Goal: Task Accomplishment & Management: Manage account settings

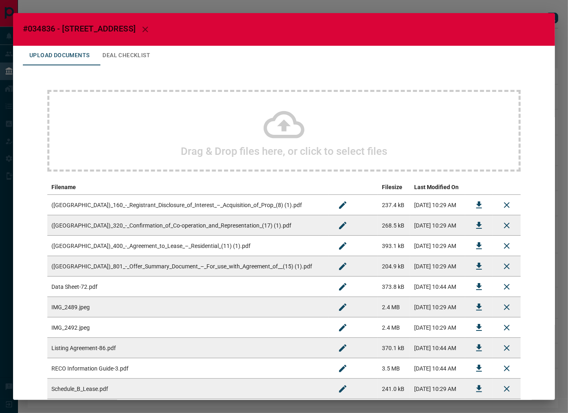
click at [34, 25] on span "#034836 - [STREET_ADDRESS]" at bounding box center [79, 29] width 113 height 10
copy span "034836"
click at [476, 245] on icon "Download" at bounding box center [479, 245] width 6 height 7
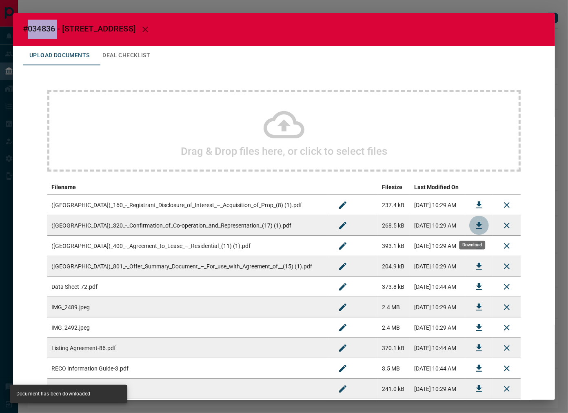
click at [474, 223] on icon "Download" at bounding box center [479, 225] width 10 height 10
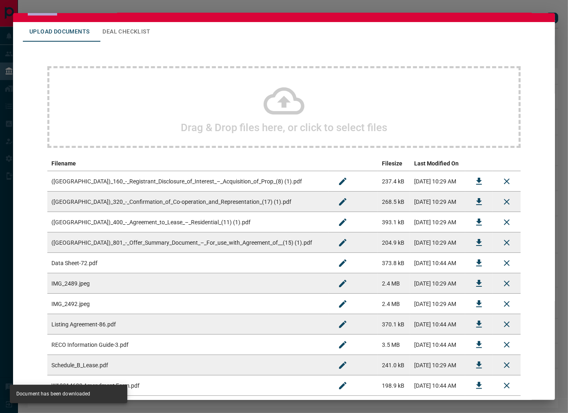
scroll to position [45, 0]
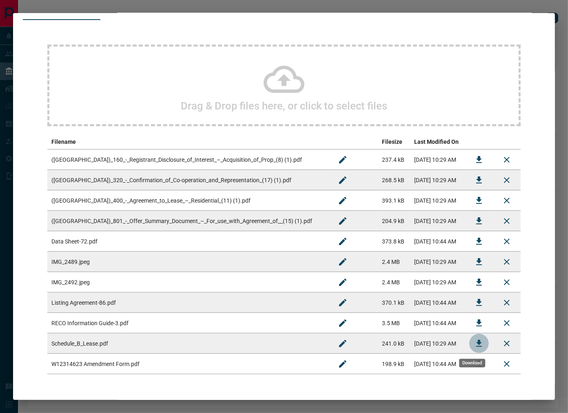
click at [474, 347] on icon "Download" at bounding box center [479, 343] width 10 height 10
click at [476, 300] on icon "Download" at bounding box center [479, 302] width 6 height 7
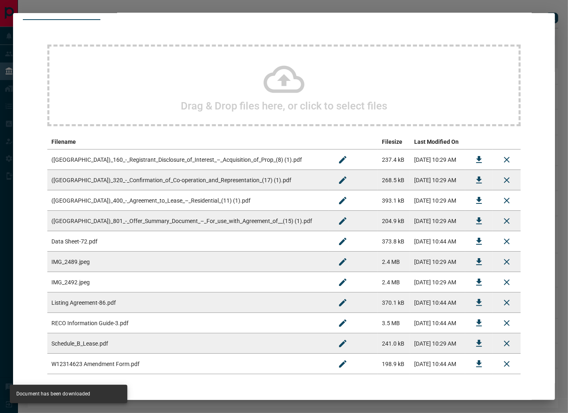
click at [469, 358] on button "Download" at bounding box center [479, 364] width 20 height 20
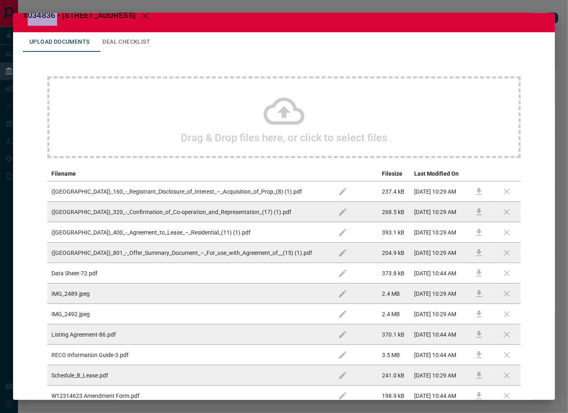
scroll to position [0, 0]
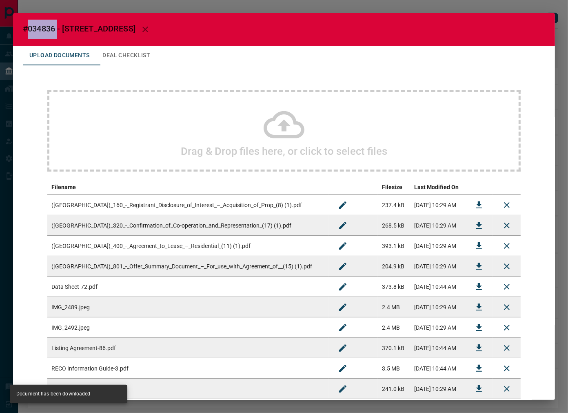
drag, startPoint x: 115, startPoint y: 47, endPoint x: 128, endPoint y: 66, distance: 22.5
click at [115, 47] on button "Deal Checklist" at bounding box center [126, 56] width 61 height 20
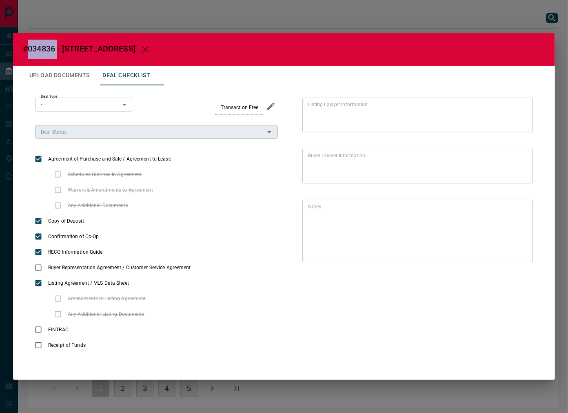
click at [88, 134] on input "Deal Status" at bounding box center [150, 131] width 225 height 9
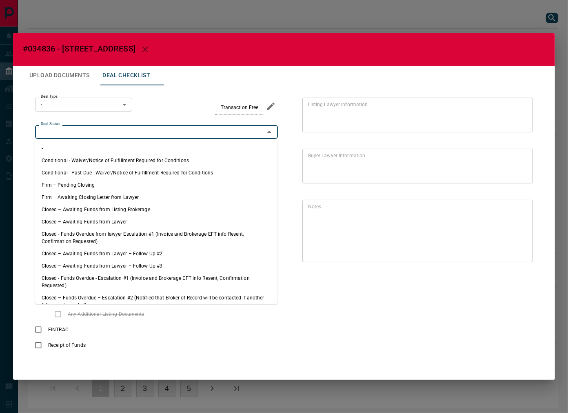
click at [111, 185] on li "Firm – Pending Closing" at bounding box center [156, 185] width 243 height 12
type input "**********"
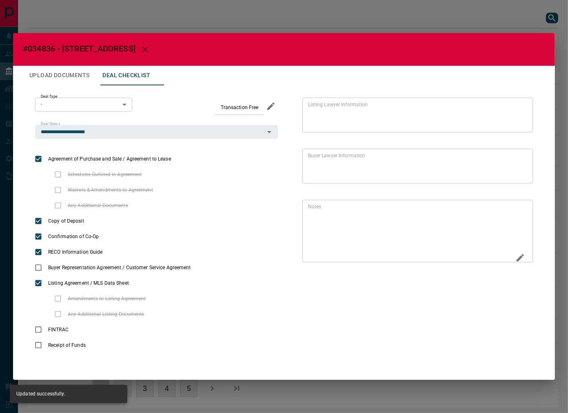
click at [512, 252] on div "* Notes" at bounding box center [418, 231] width 231 height 62
click at [516, 253] on icon "Edit" at bounding box center [521, 258] width 10 height 10
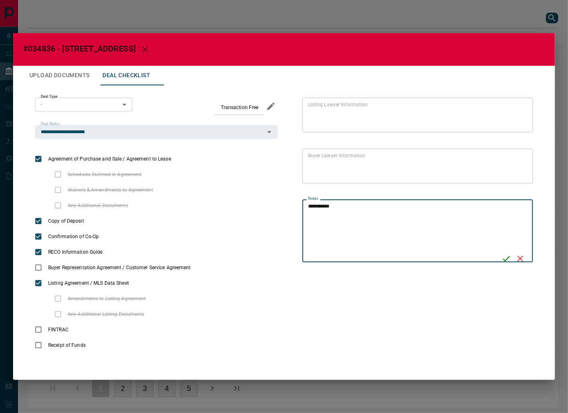
type textarea "**********"
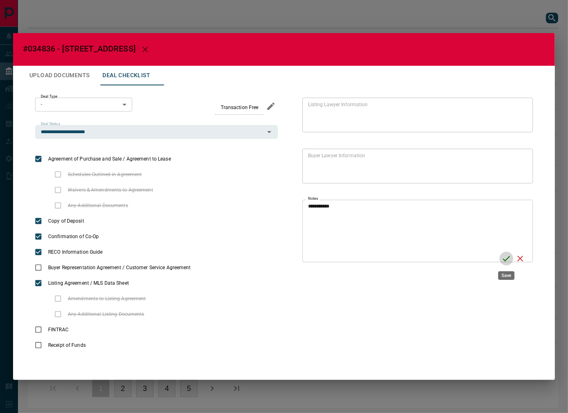
click at [502, 256] on icon "Save" at bounding box center [507, 259] width 10 height 10
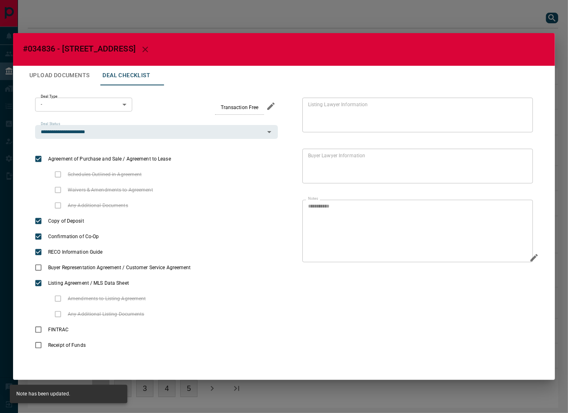
click at [74, 75] on button "Upload Documents" at bounding box center [59, 76] width 73 height 20
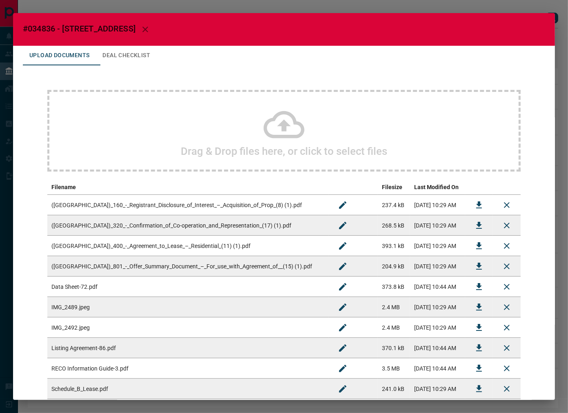
scroll to position [93, 0]
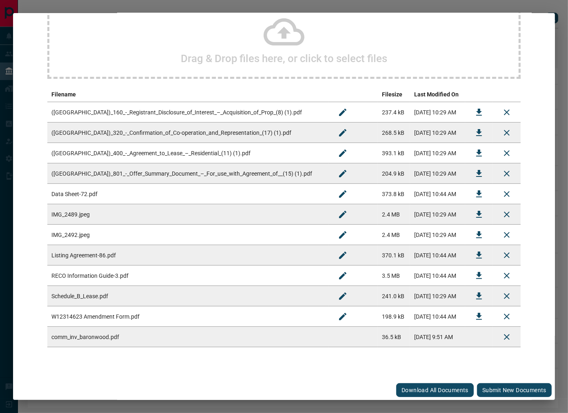
click at [539, 220] on div "Upload Documents Deal Checklist Drag & Drop files here, or click to select file…" at bounding box center [284, 166] width 542 height 427
click at [474, 112] on icon "Download" at bounding box center [479, 112] width 10 height 10
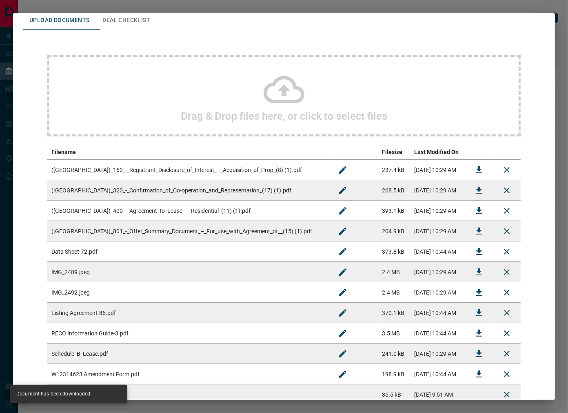
scroll to position [0, 0]
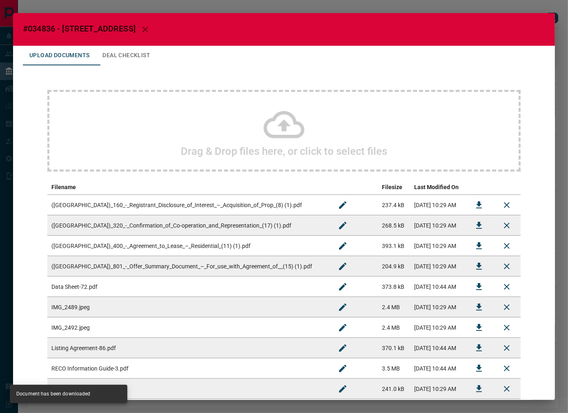
click at [124, 60] on button "Deal Checklist" at bounding box center [126, 56] width 61 height 20
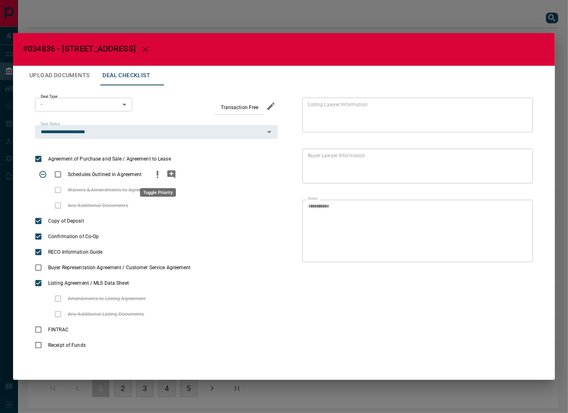
click at [156, 177] on icon "priority" at bounding box center [158, 174] width 10 height 10
click at [174, 176] on icon "add note" at bounding box center [171, 174] width 8 height 8
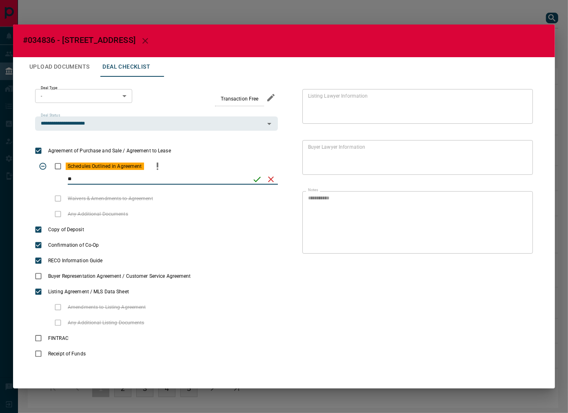
type input "*"
type input "**********"
click at [254, 177] on icon "save" at bounding box center [257, 179] width 10 height 10
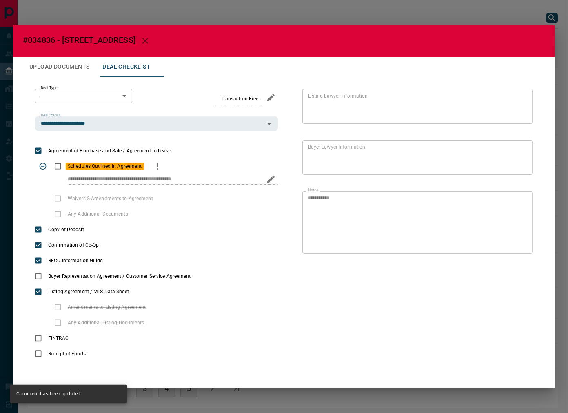
click at [79, 62] on button "Upload Documents" at bounding box center [59, 67] width 73 height 20
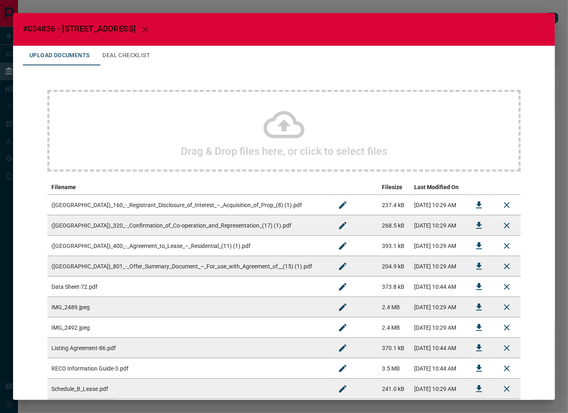
click at [169, 143] on div "Drag & Drop files here, or click to select files" at bounding box center [284, 131] width 474 height 82
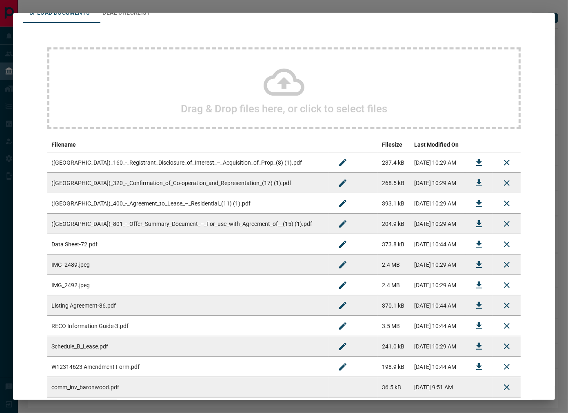
scroll to position [113, 0]
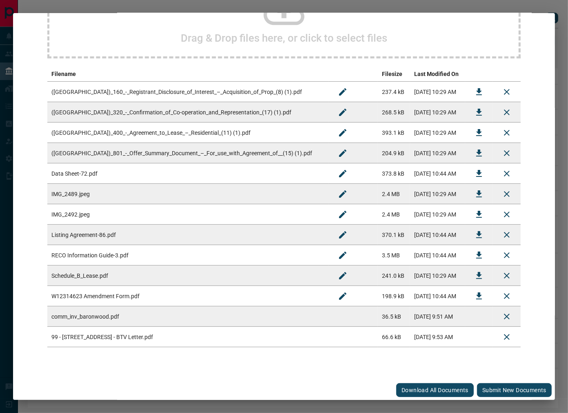
click at [500, 389] on button "Submit new documents" at bounding box center [514, 390] width 75 height 14
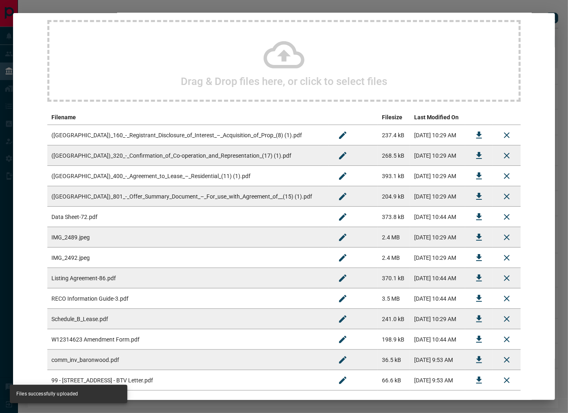
scroll to position [0, 0]
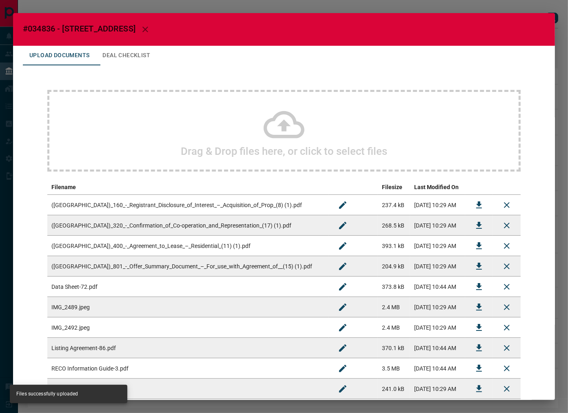
click at [131, 50] on button "Deal Checklist" at bounding box center [126, 56] width 61 height 20
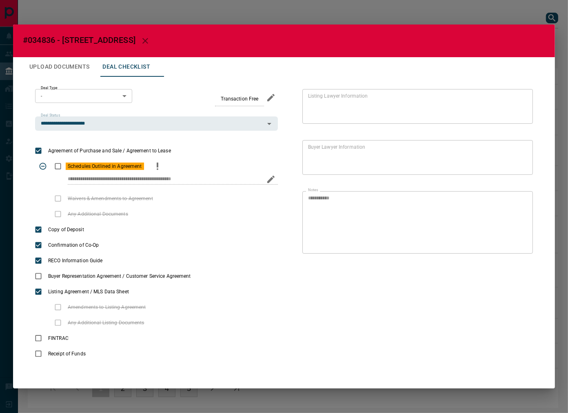
drag, startPoint x: 81, startPoint y: 184, endPoint x: 211, endPoint y: 167, distance: 130.8
click at [210, 172] on div "**********" at bounding box center [156, 174] width 243 height 32
